Goal: Check status

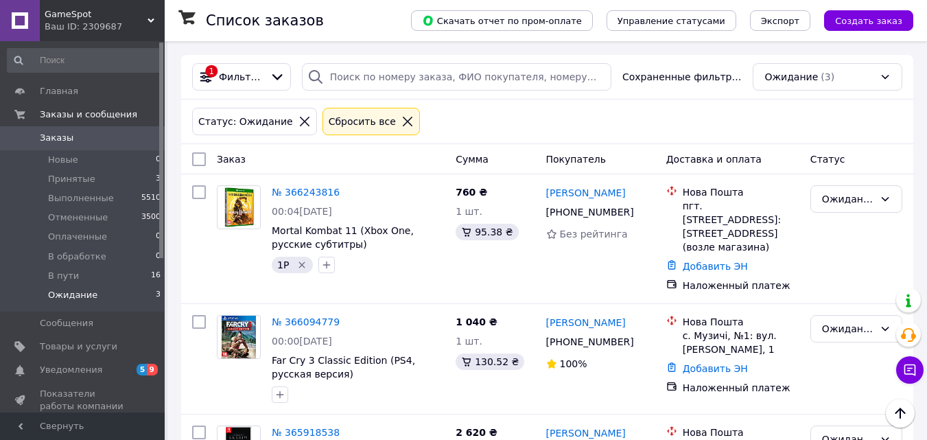
scroll to position [99, 0]
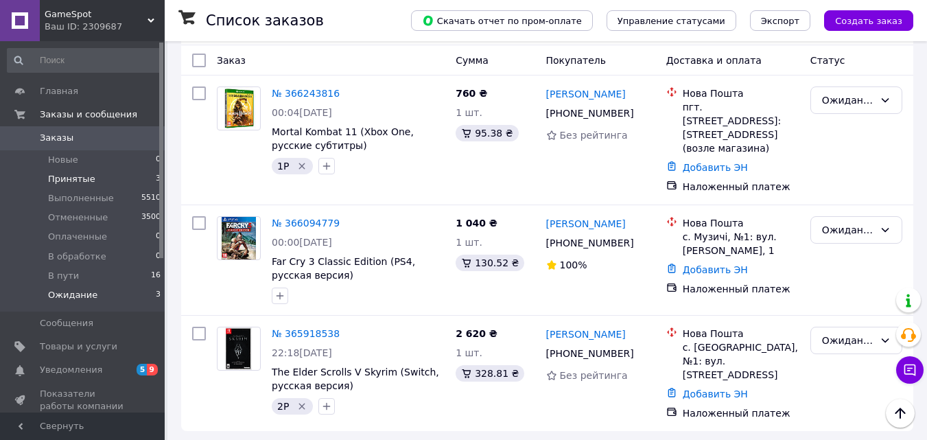
click at [67, 180] on span "Принятые" at bounding box center [71, 179] width 47 height 12
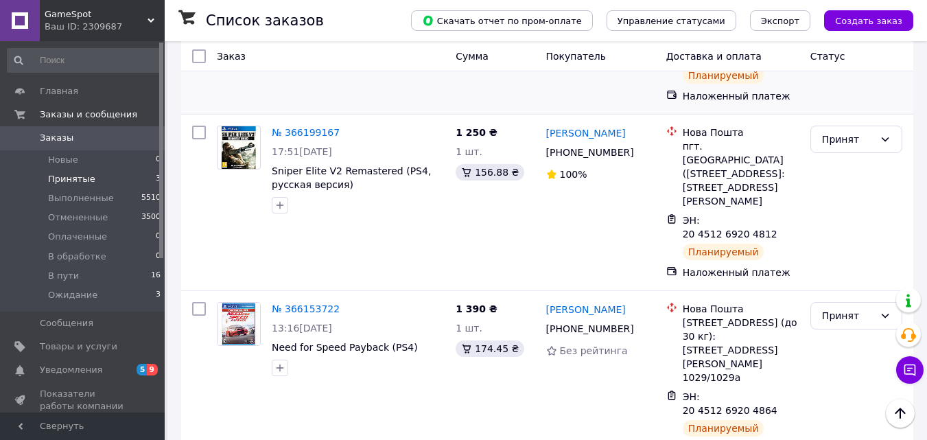
scroll to position [16, 0]
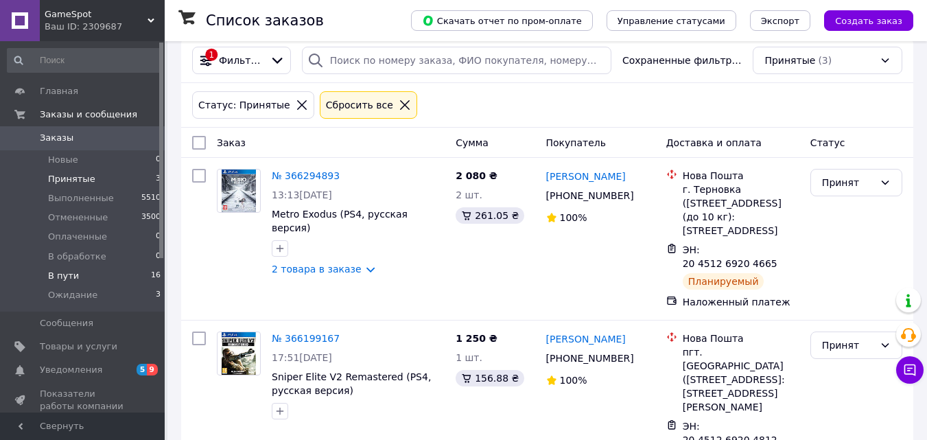
click at [74, 273] on li "В пути 16" at bounding box center [84, 275] width 169 height 19
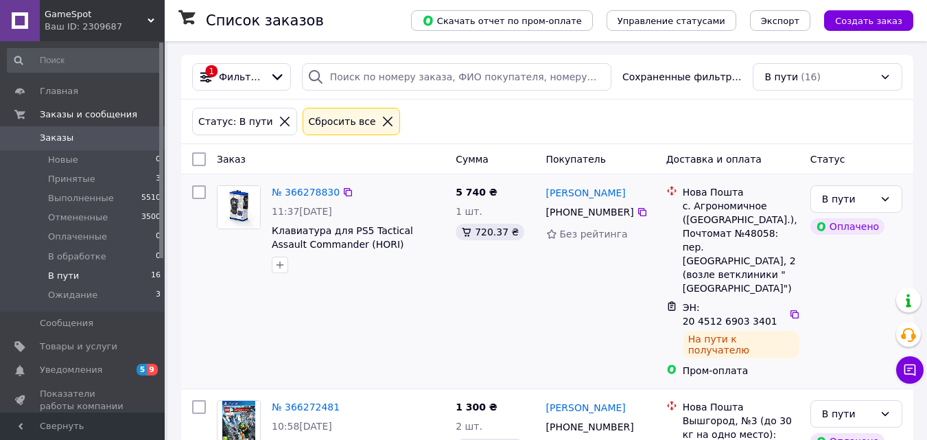
click at [390, 242] on span "Клавиатура для PS5 Tactical Assault Commander (HORI)" at bounding box center [358, 237] width 173 height 27
click at [389, 242] on span "Клавиатура для PS5 Tactical Assault Commander (HORI)" at bounding box center [358, 237] width 173 height 27
copy div "Клавиатура для PS5 Tactical Assault Commander (HORI)"
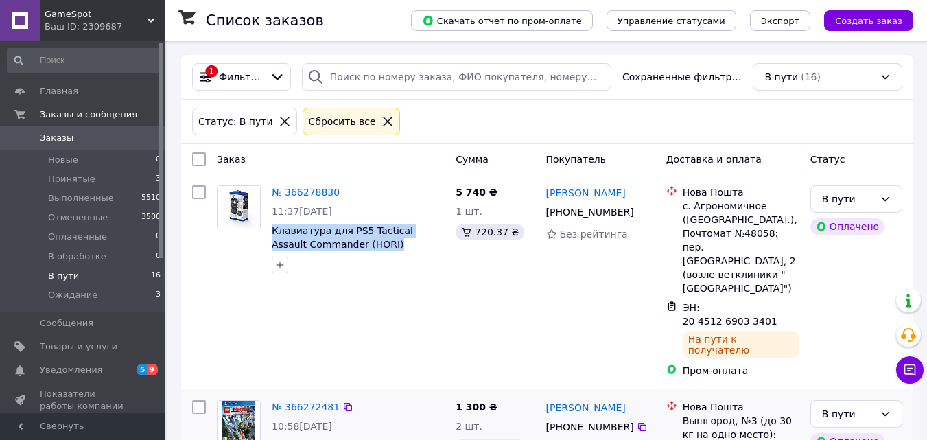
scroll to position [137, 0]
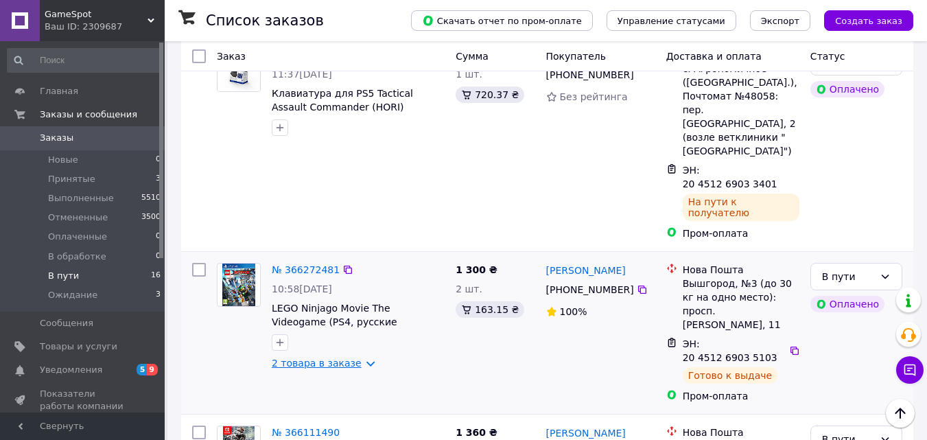
click at [358, 358] on link "2 товара в заказе" at bounding box center [317, 363] width 90 height 11
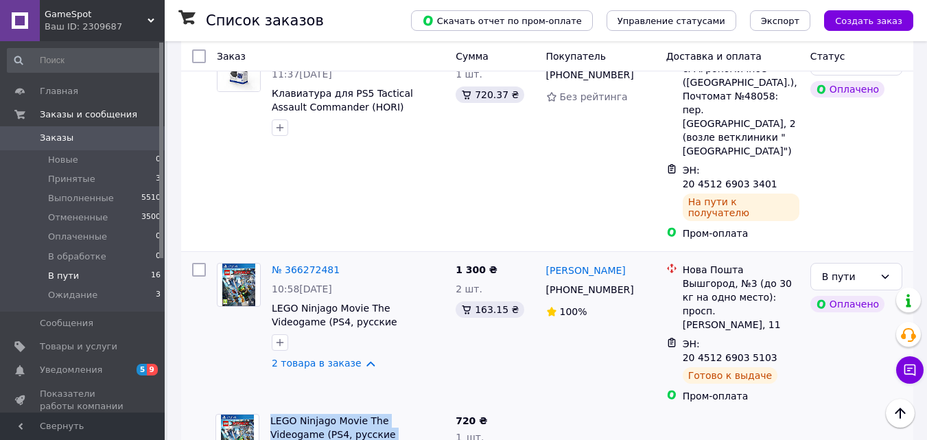
drag, startPoint x: 410, startPoint y: 369, endPoint x: 267, endPoint y: 358, distance: 143.9
click at [267, 408] on div "LEGO Ninjago Movie The Videogame (PS4, русские субтитры) Б/У 1032680P" at bounding box center [357, 437] width 185 height 58
copy link "LEGO Ninjago Movie The Videogame (PS4, русские субтитры) Б/У"
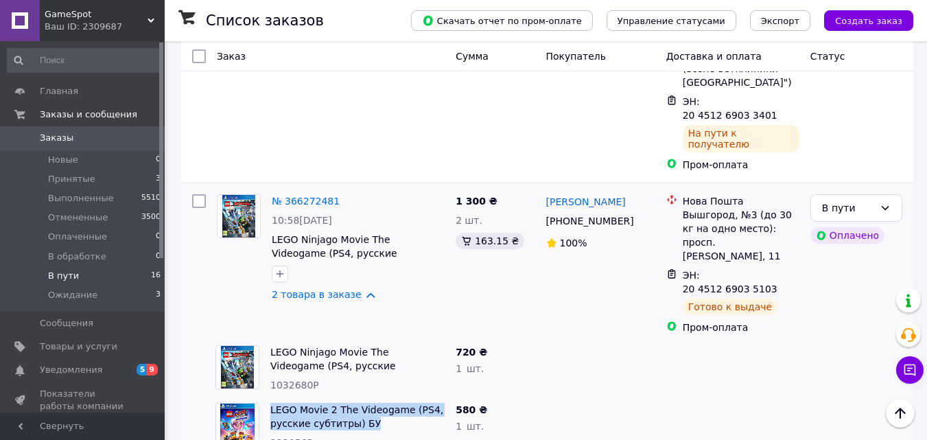
drag, startPoint x: 396, startPoint y: 358, endPoint x: 268, endPoint y: 338, distance: 129.3
click at [268, 397] on div "LEGO Movie 2 The Videogame (PS4, русские субтитры) БУ 223056P" at bounding box center [357, 426] width 185 height 58
copy link "LEGO Movie 2 The Videogame (PS4, русские субтитры) БУ"
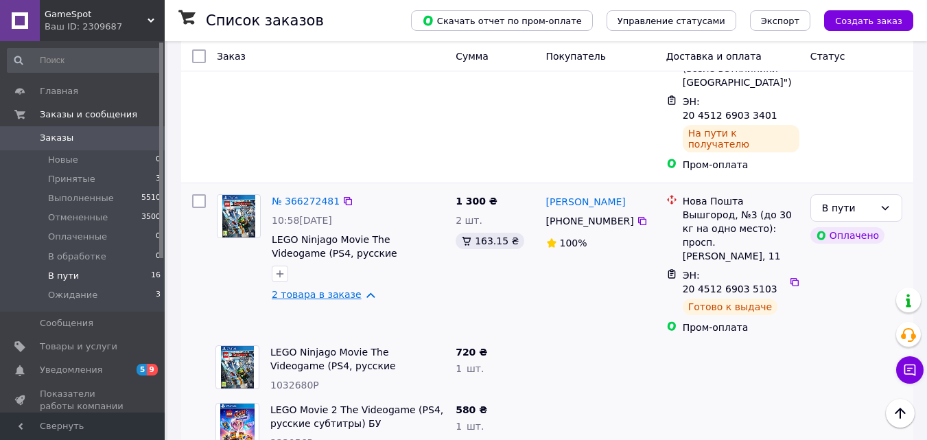
click at [346, 289] on link "2 товара в заказе" at bounding box center [317, 294] width 90 height 11
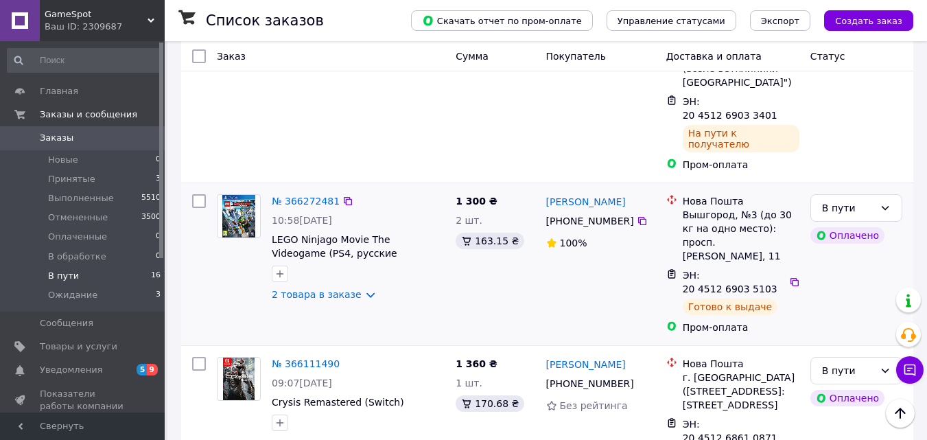
scroll to position [275, 0]
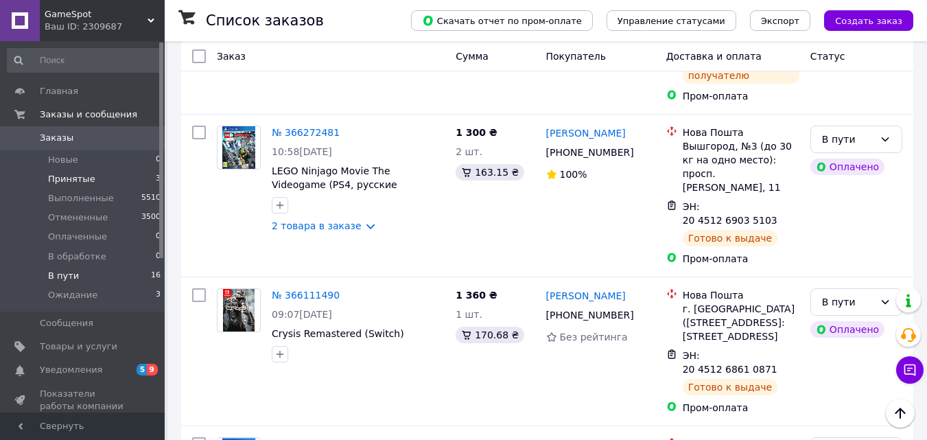
click at [101, 176] on li "Принятые 3" at bounding box center [84, 179] width 169 height 19
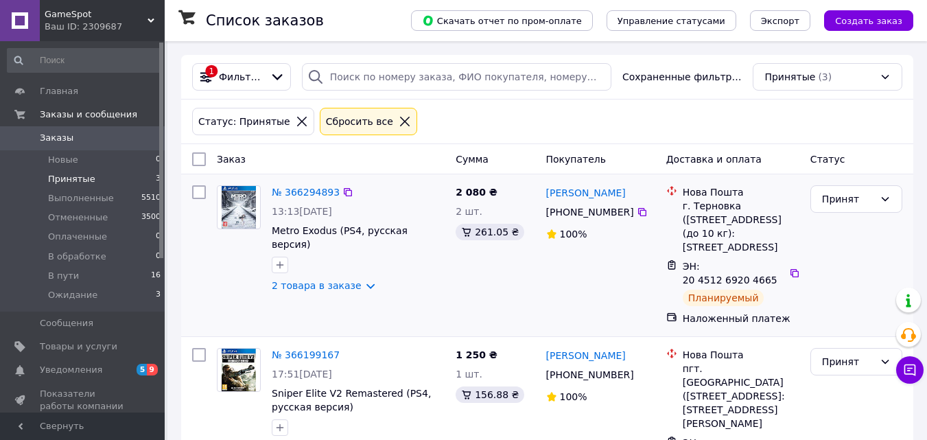
click at [369, 279] on div "2 товара в заказе" at bounding box center [358, 286] width 173 height 14
click at [359, 280] on link "2 товара в заказе" at bounding box center [317, 285] width 90 height 11
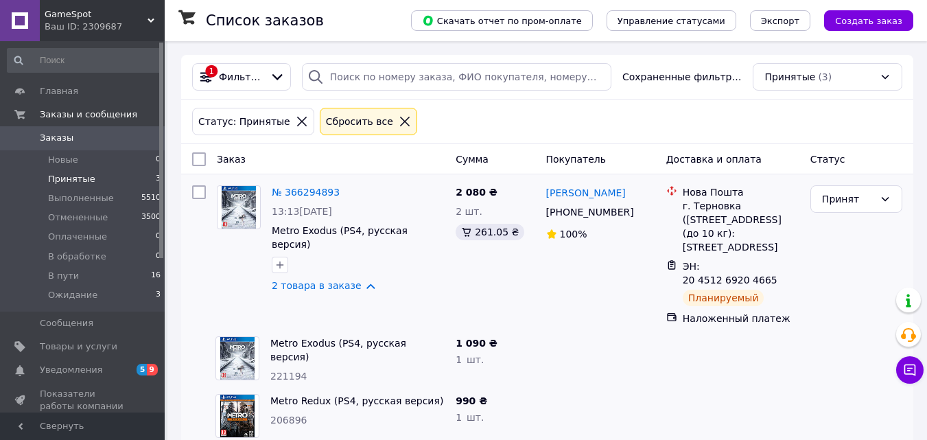
click at [430, 341] on span "Metro Exodus (PS4, русская версия)" at bounding box center [357, 349] width 174 height 27
copy link "Metro Exodus (PS4, русская версия)"
click at [427, 397] on span "Metro Redux (PS4, русская версия)" at bounding box center [357, 401] width 174 height 14
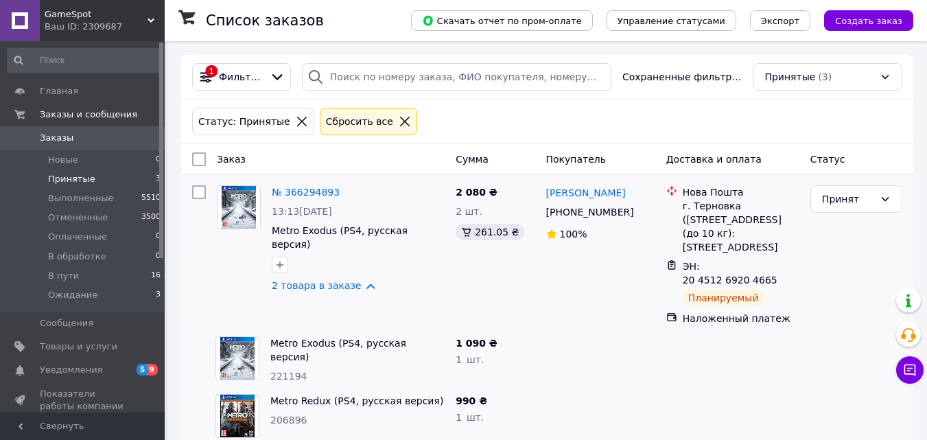
click at [427, 397] on span "Metro Redux (PS4, русская версия)" at bounding box center [357, 401] width 174 height 14
copy link "Metro Redux (PS4, русская версия)"
drag, startPoint x: 358, startPoint y: 273, endPoint x: 388, endPoint y: 276, distance: 30.3
click at [358, 280] on link "2 товара в заказе" at bounding box center [317, 285] width 90 height 11
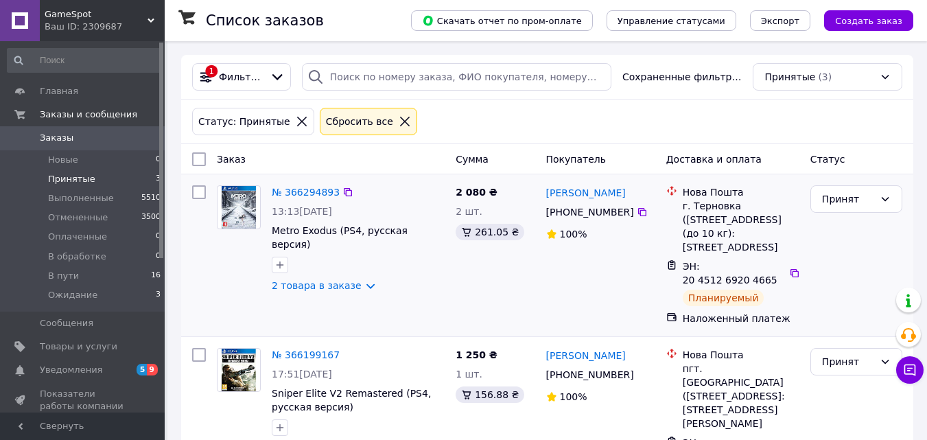
scroll to position [206, 0]
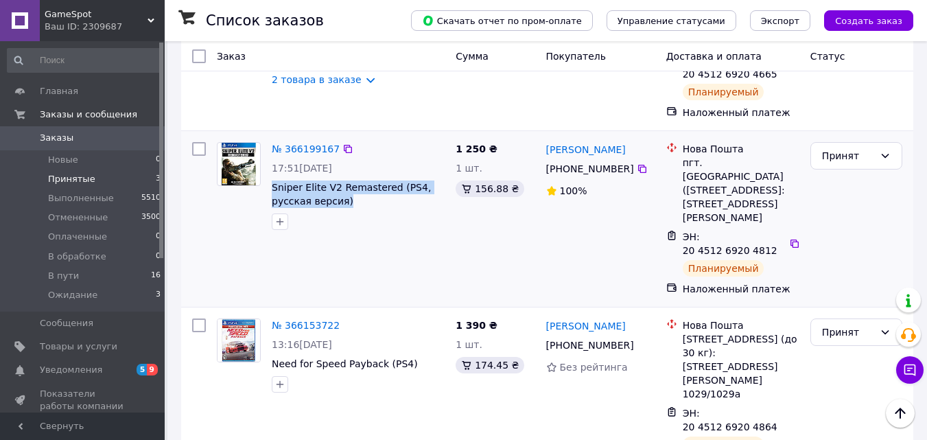
drag, startPoint x: 360, startPoint y: 198, endPoint x: 270, endPoint y: 189, distance: 91.0
click at [270, 189] on div "№ 366199167 17:51[DATE] Sniper Elite V2 Remastered (PS4, русская версия)" at bounding box center [358, 186] width 184 height 99
copy span "Sniper Elite V2 Remastered (PS4, русская версия)"
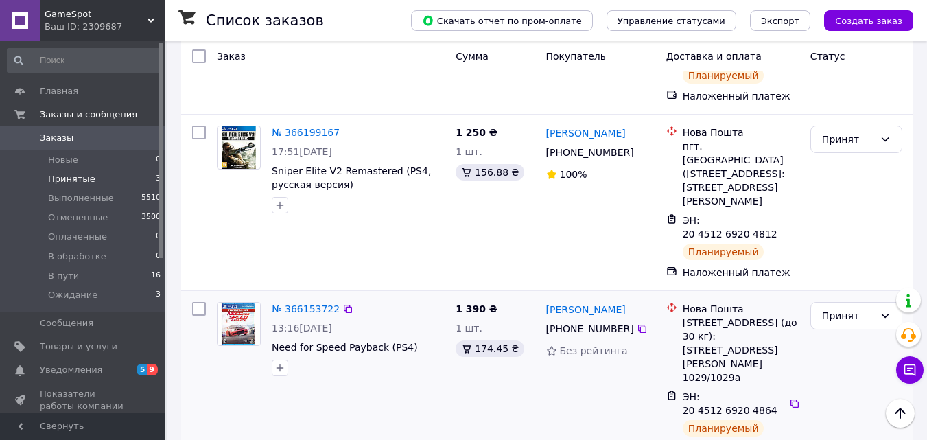
click at [410, 340] on span "Need for Speed Payback (PS4)" at bounding box center [358, 347] width 173 height 14
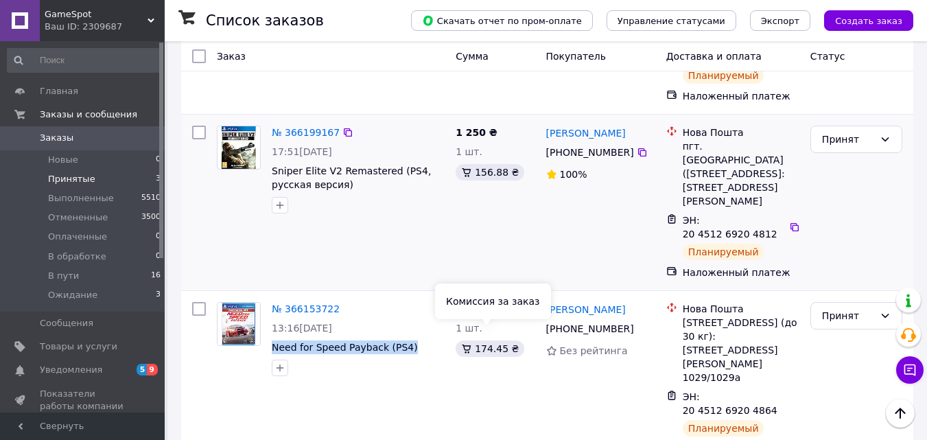
copy div "Need for Speed Payback (PS4)"
